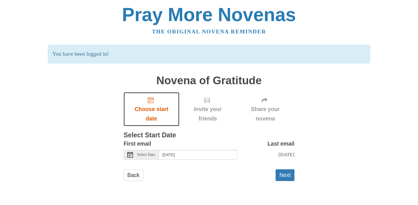
click at [151, 98] on use "Choose start date" at bounding box center [151, 100] width 6 height 6
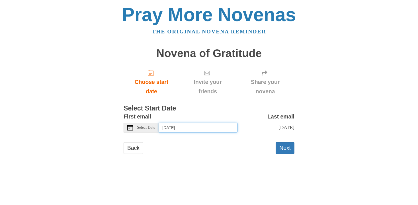
click at [193, 130] on input "Monday, August 11th" at bounding box center [198, 128] width 79 height 10
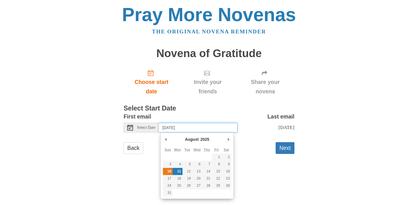
type input "Sunday, August 10th"
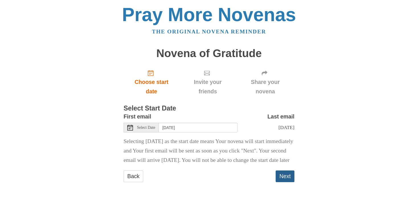
click at [286, 182] on button "Next" at bounding box center [285, 176] width 19 height 12
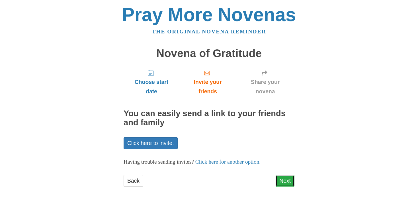
click at [284, 181] on link "Next" at bounding box center [285, 181] width 19 height 12
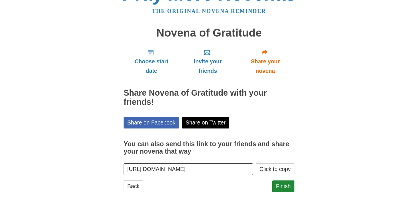
scroll to position [24, 0]
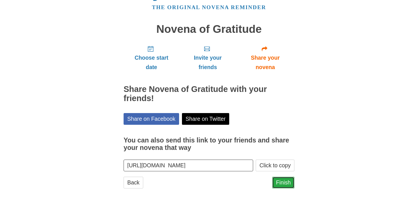
click at [286, 182] on link "Finish" at bounding box center [284, 182] width 22 height 12
